Goal: Check status: Check status

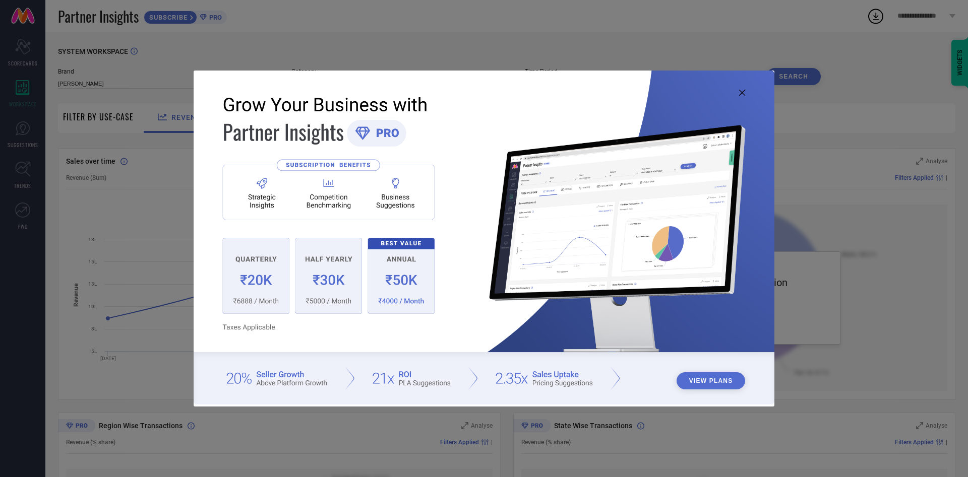
click at [742, 92] on icon at bounding box center [742, 93] width 6 height 6
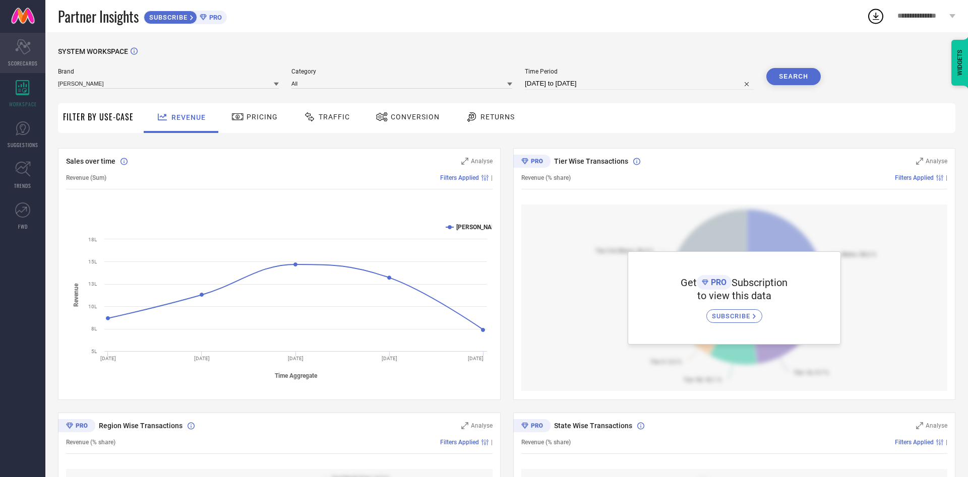
click at [33, 49] on div "Scorecard SCORECARDS" at bounding box center [22, 53] width 45 height 40
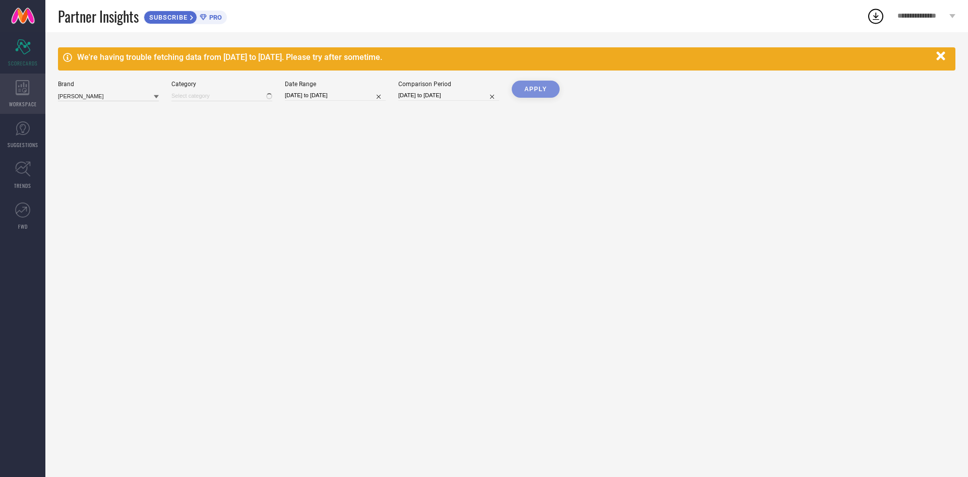
type input "All"
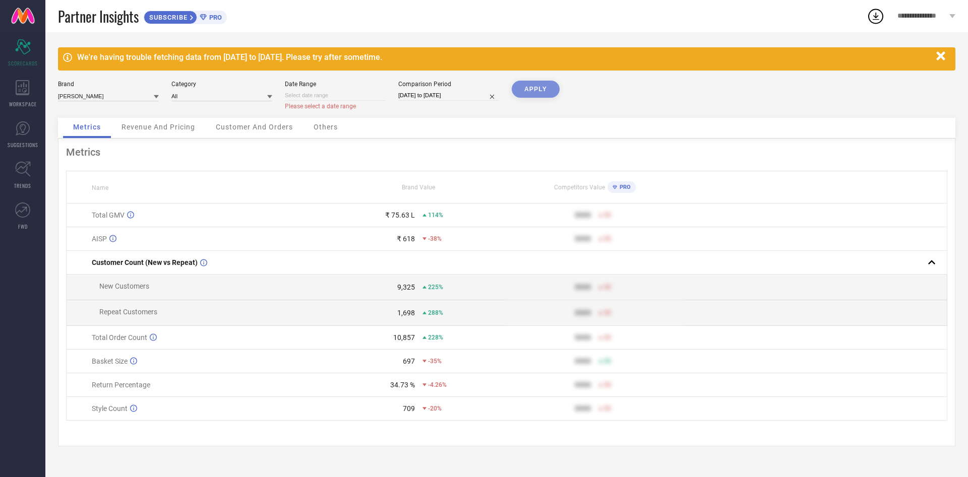
click at [302, 94] on input at bounding box center [335, 95] width 101 height 11
select select "7"
select select "2025"
select select "8"
select select "2025"
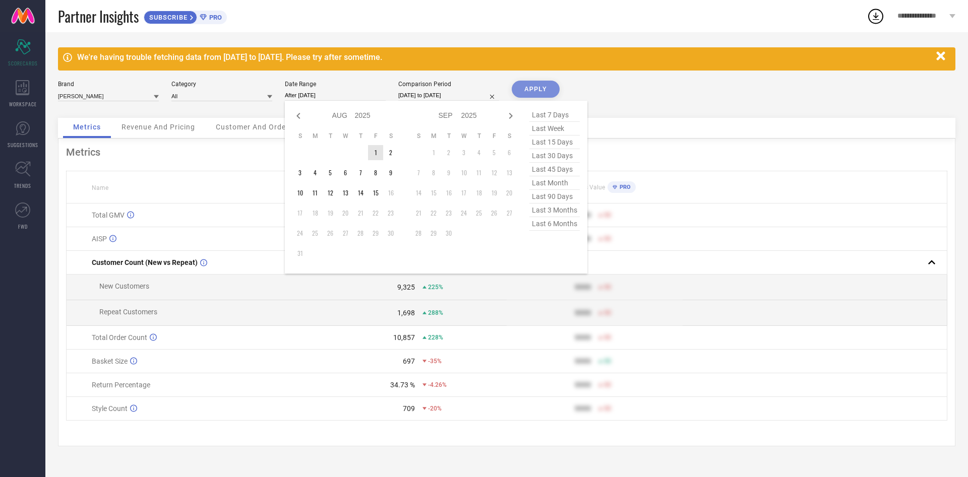
click at [377, 152] on td "1" at bounding box center [375, 152] width 15 height 15
type input "[DATE] to [DATE]"
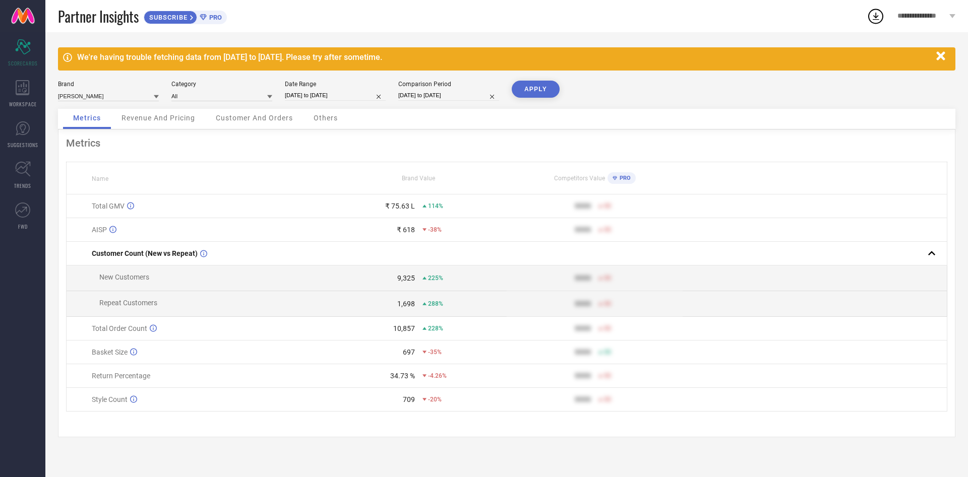
click at [522, 90] on button "APPLY" at bounding box center [536, 89] width 48 height 17
click at [33, 88] on div "WORKSPACE" at bounding box center [22, 94] width 45 height 40
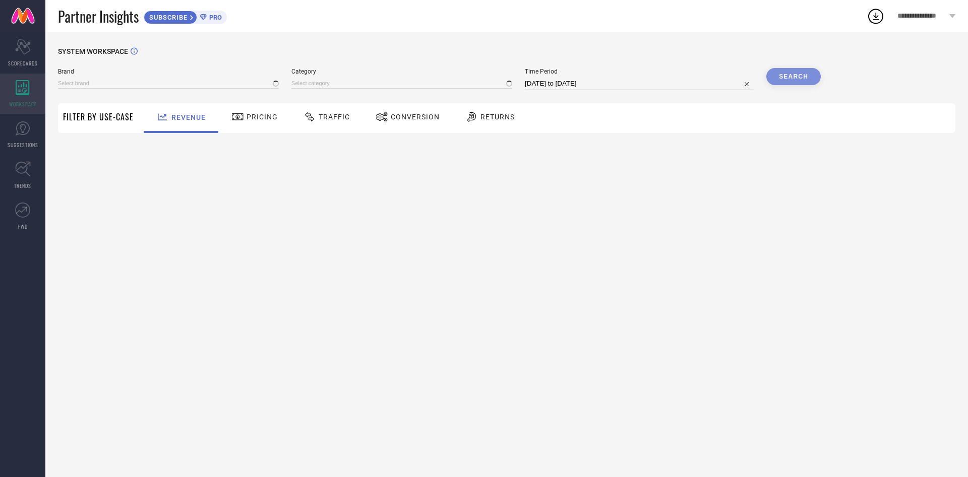
type input "[PERSON_NAME]"
type input "All"
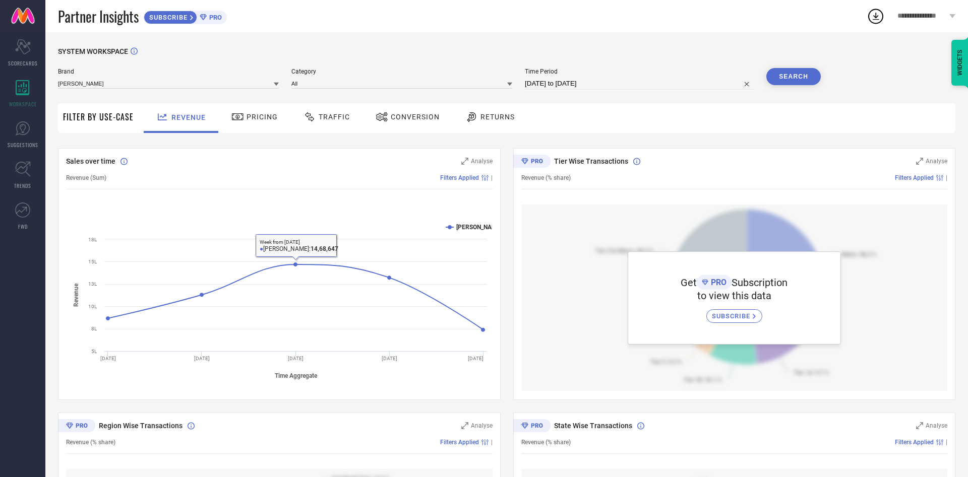
click at [480, 108] on div "Returns" at bounding box center [490, 118] width 75 height 30
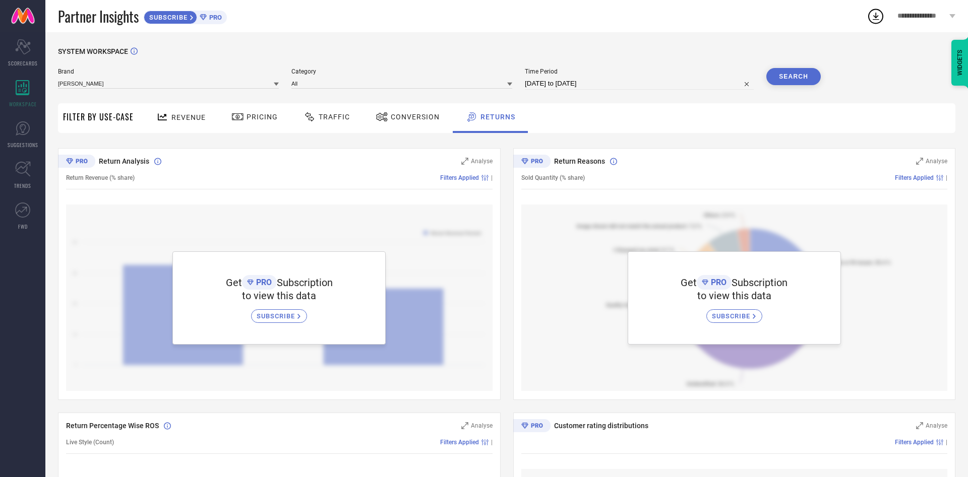
click at [210, 20] on span "PRO" at bounding box center [214, 18] width 15 height 8
click at [24, 164] on icon at bounding box center [23, 169] width 16 height 16
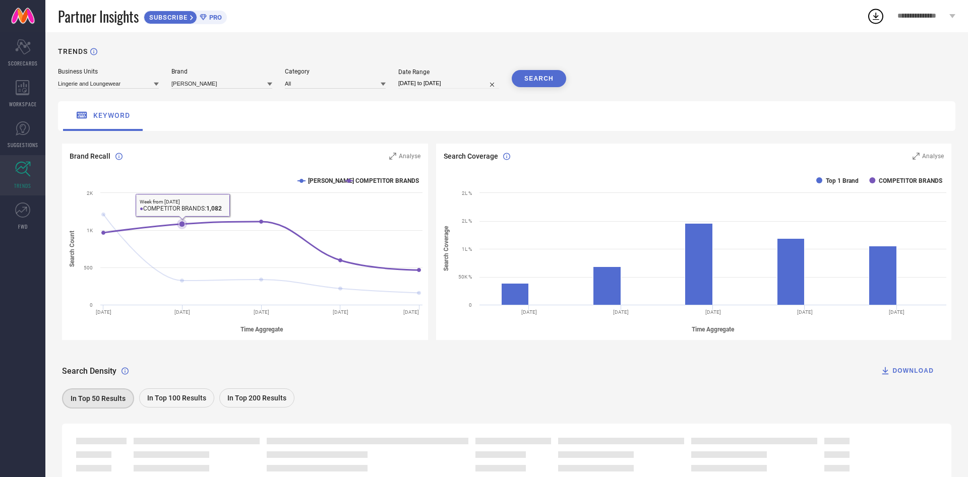
scroll to position [64, 0]
